Goal: Navigation & Orientation: Go to known website

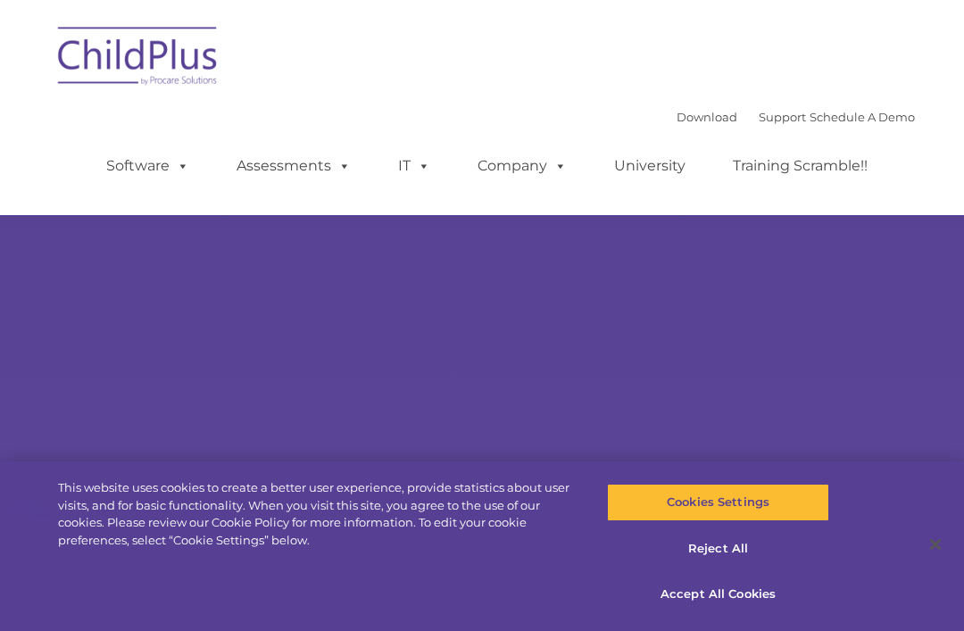
type input ""
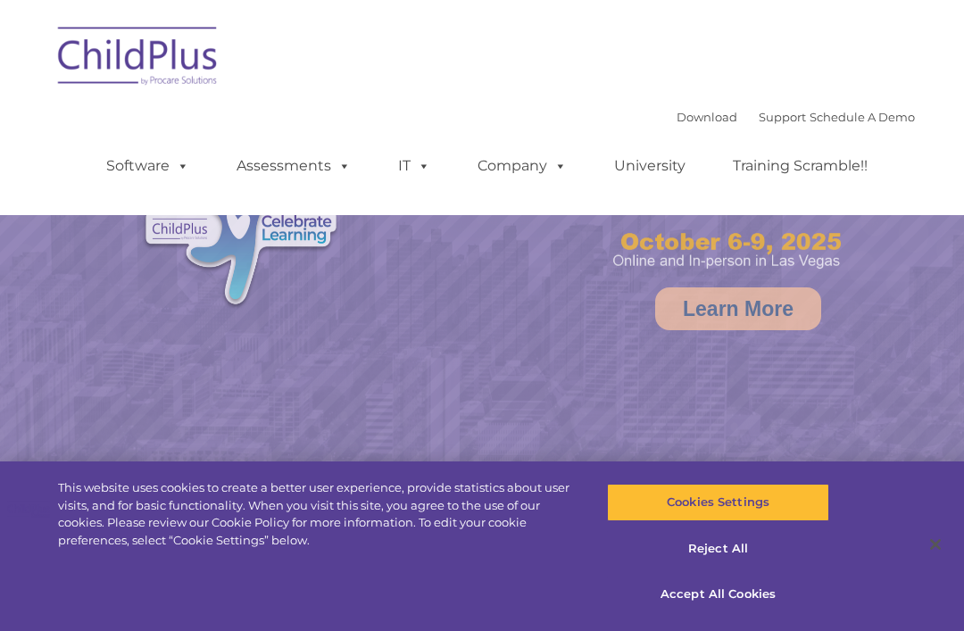
select select "MEDIUM"
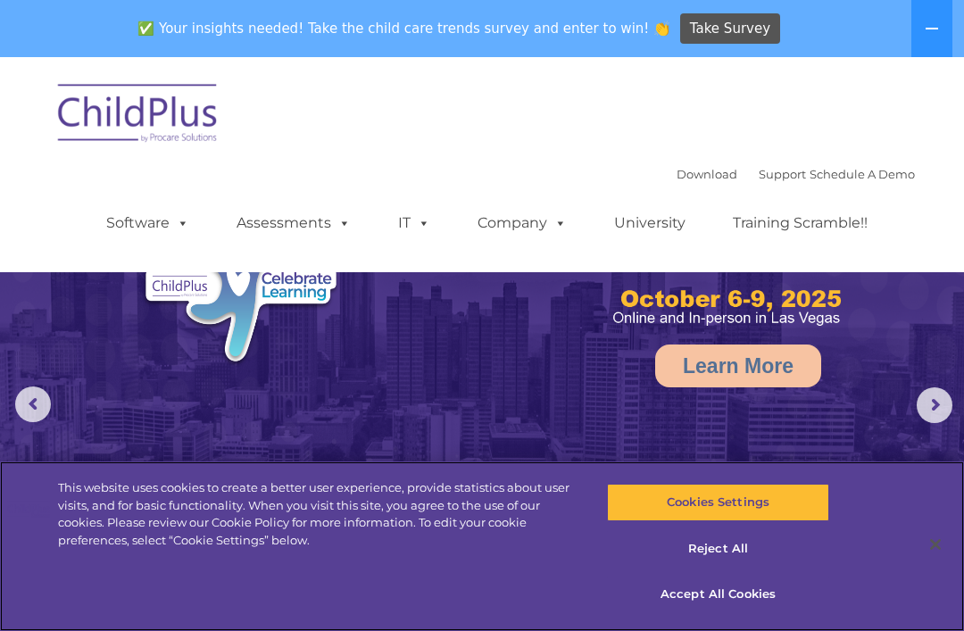
click at [706, 602] on button "Accept All Cookies" at bounding box center [717, 594] width 221 height 37
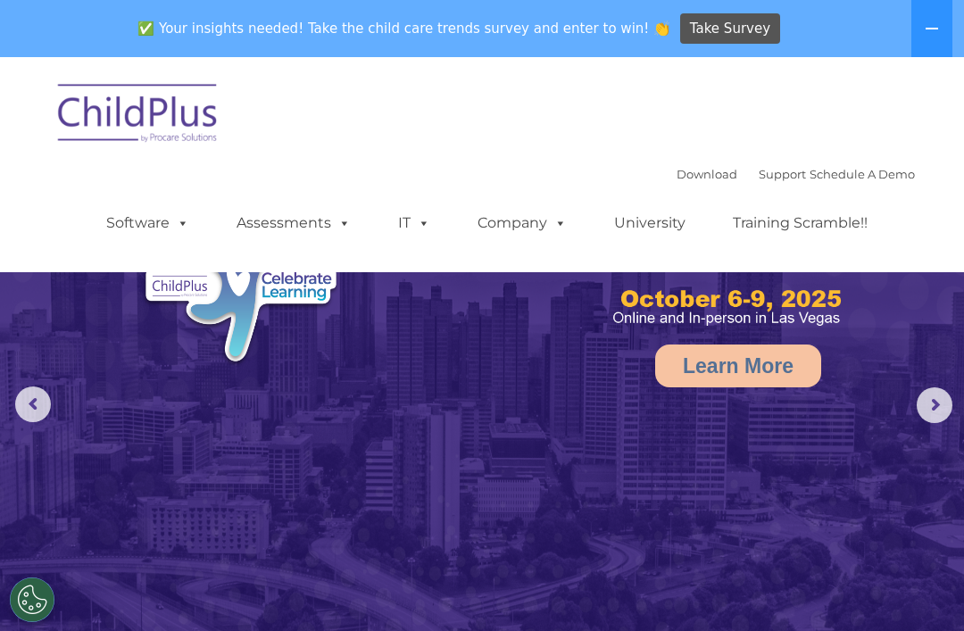
click at [934, 43] on button at bounding box center [931, 28] width 41 height 57
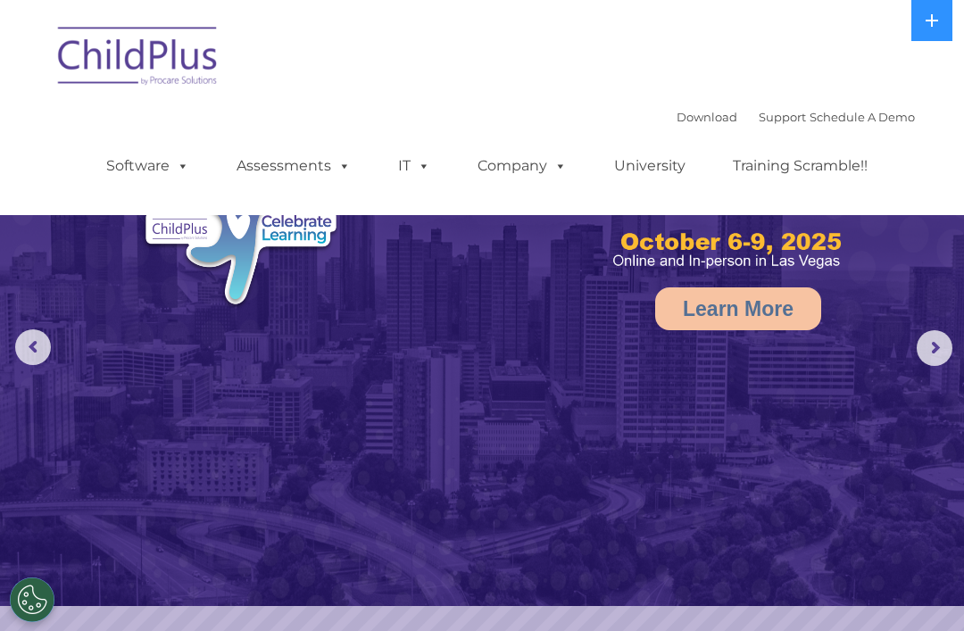
click at [112, 62] on img at bounding box center [138, 58] width 179 height 89
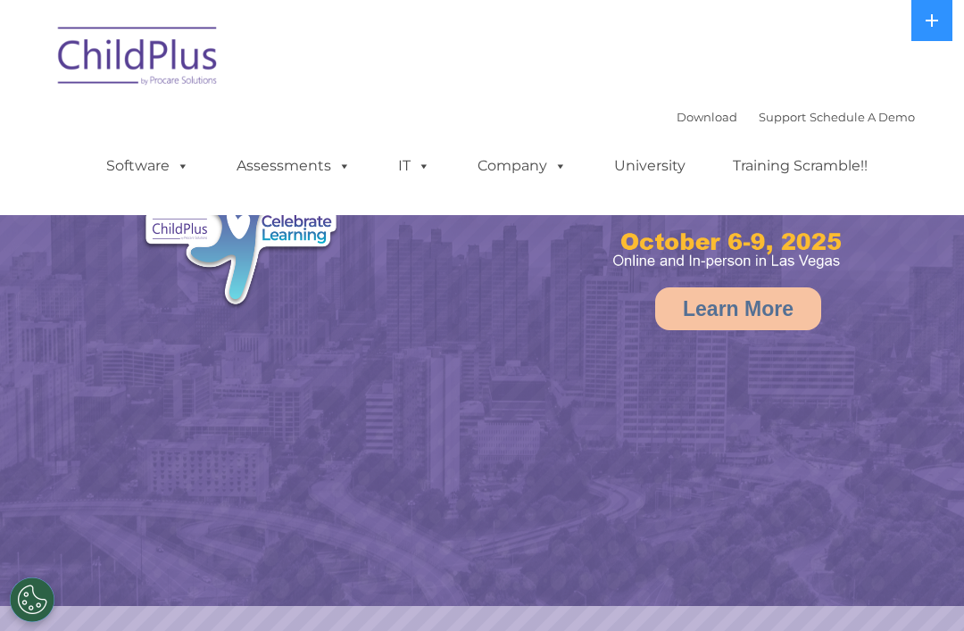
select select "MEDIUM"
